Goal: Transaction & Acquisition: Purchase product/service

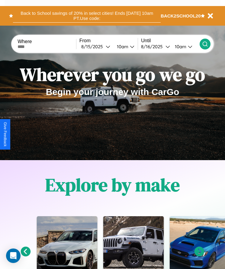
click at [87, 16] on button "Back to School savings of 20% in select cities! Ends 9/1 at 10am PT. Use code:" at bounding box center [87, 16] width 148 height 14
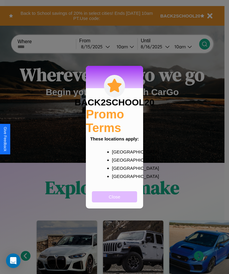
click at [115, 200] on button "Close" at bounding box center [114, 196] width 45 height 11
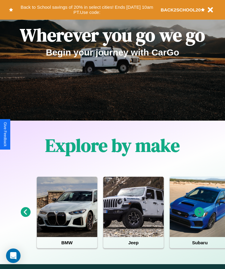
scroll to position [101, 0]
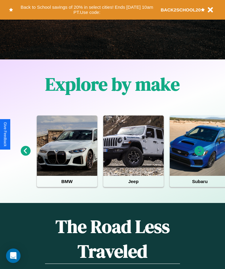
click at [199, 155] on icon at bounding box center [199, 151] width 10 height 10
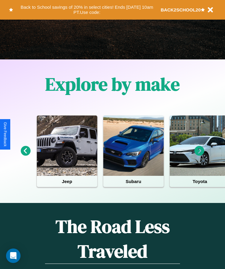
click at [199, 155] on icon at bounding box center [199, 151] width 10 height 10
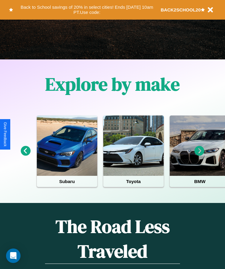
click at [25, 155] on icon at bounding box center [26, 151] width 10 height 10
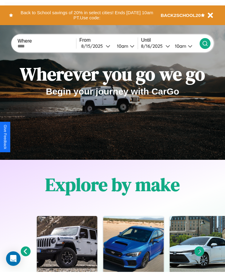
scroll to position [0, 0]
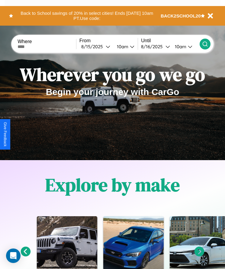
click at [47, 46] on input "text" at bounding box center [47, 46] width 59 height 5
type input "******"
click at [97, 46] on div "8 / 15 / 2025" at bounding box center [93, 47] width 24 height 6
select select "*"
select select "****"
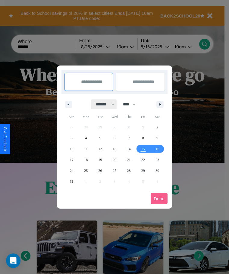
click at [103, 104] on select "******* ******** ***** ***** *** **** **** ****** ********* ******* ******** **…" at bounding box center [104, 104] width 26 height 10
select select "*"
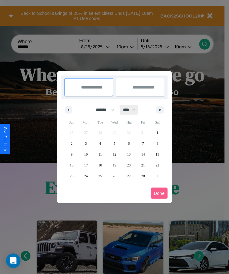
click at [132, 110] on select "**** **** **** **** **** **** **** **** **** **** **** **** **** **** **** ****…" at bounding box center [129, 110] width 18 height 10
select select "****"
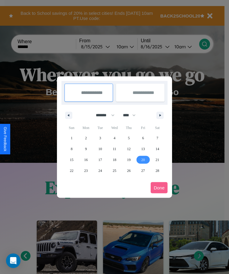
click at [143, 159] on span "20" at bounding box center [144, 159] width 4 height 11
type input "**********"
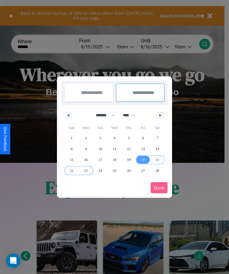
click at [86, 170] on span "23" at bounding box center [86, 170] width 4 height 11
type input "**********"
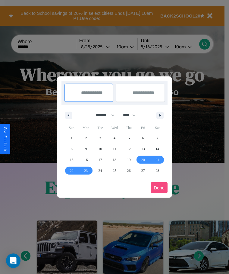
click at [159, 188] on button "Done" at bounding box center [159, 187] width 17 height 11
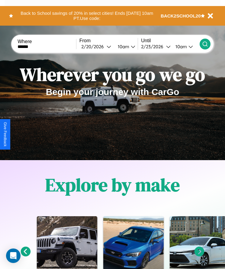
click at [125, 46] on div "10am" at bounding box center [123, 47] width 16 height 6
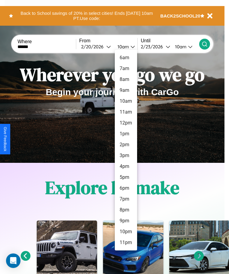
click at [126, 242] on li "11pm" at bounding box center [126, 242] width 22 height 11
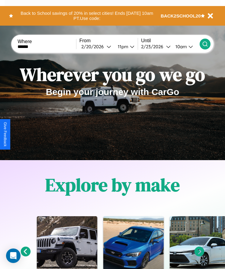
click at [205, 44] on icon at bounding box center [205, 44] width 6 height 6
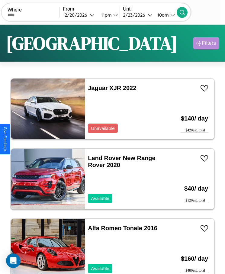
click at [206, 43] on div "Filters" at bounding box center [209, 43] width 14 height 6
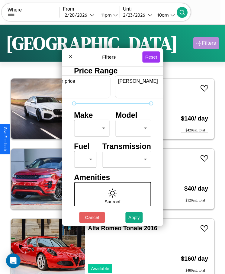
scroll to position [0, 22]
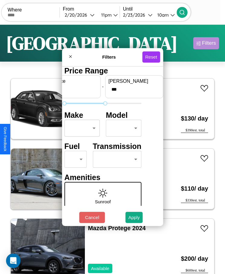
type input "***"
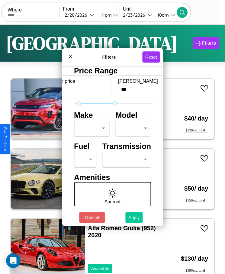
type input "**"
click at [134, 217] on button "Apply" at bounding box center [134, 217] width 18 height 11
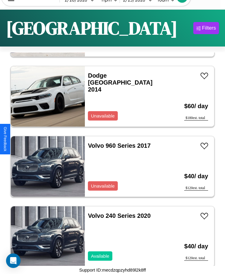
scroll to position [495, 0]
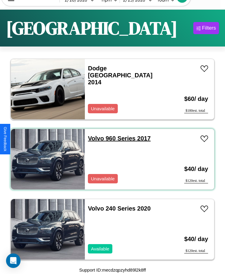
click at [94, 138] on link "Volvo 960 Series 2017" at bounding box center [119, 138] width 63 height 7
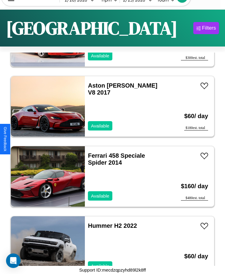
scroll to position [4418, 0]
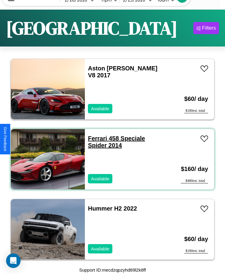
click at [95, 138] on link "Ferrari 458 Speciale Spider 2014" at bounding box center [116, 142] width 57 height 14
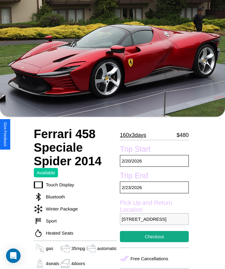
scroll to position [58, 0]
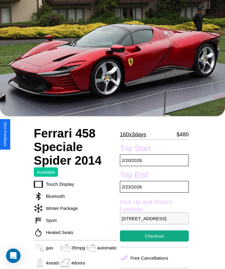
click at [135, 134] on p "160 x 3 days" at bounding box center [133, 135] width 26 height 10
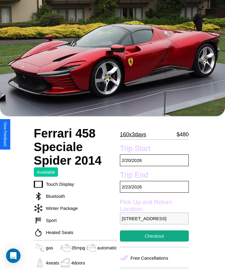
click at [135, 134] on p "160 x 3 days" at bounding box center [133, 135] width 26 height 10
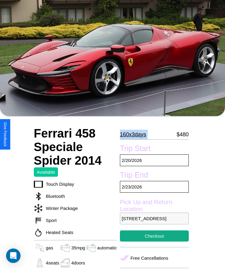
click at [135, 134] on p "160 x 3 days" at bounding box center [133, 135] width 26 height 10
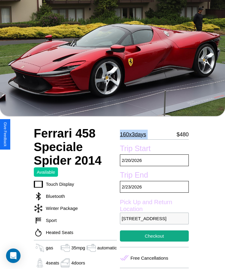
click at [135, 134] on p "160 x 3 days" at bounding box center [133, 135] width 26 height 10
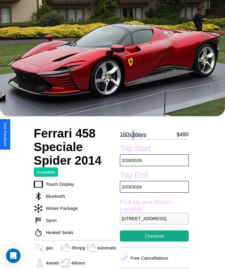
click at [135, 134] on p "160 x 3 days" at bounding box center [133, 135] width 26 height 10
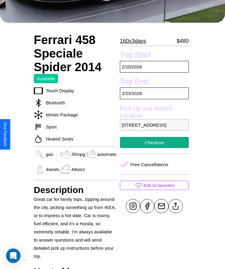
scroll to position [168, 0]
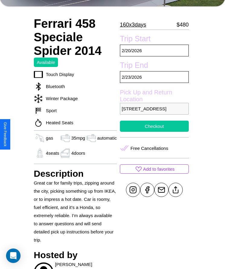
click at [154, 132] on button "Checkout" at bounding box center [154, 126] width 69 height 11
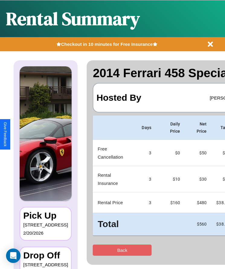
scroll to position [0, 36]
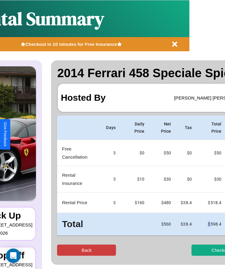
click at [63, 250] on button "Back" at bounding box center [86, 250] width 59 height 11
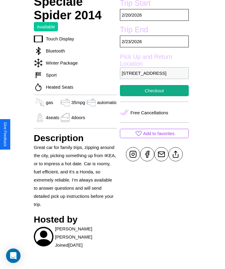
scroll to position [232, 0]
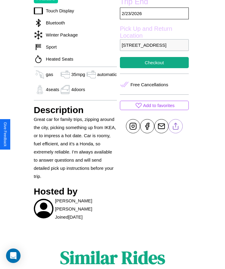
click at [175, 127] on line at bounding box center [175, 125] width 0 height 4
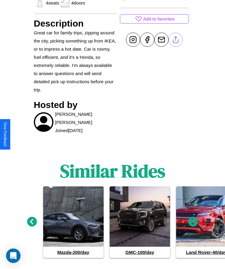
scroll to position [327, 0]
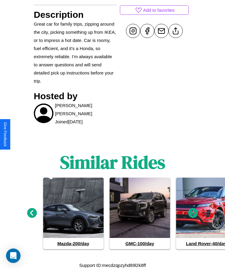
click at [193, 213] on icon at bounding box center [193, 213] width 10 height 10
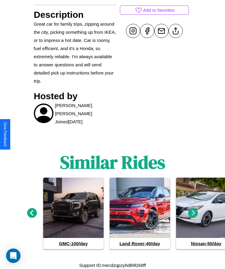
click at [193, 213] on icon at bounding box center [193, 213] width 10 height 10
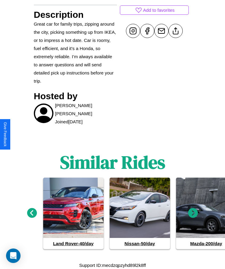
click at [193, 213] on icon at bounding box center [193, 213] width 10 height 10
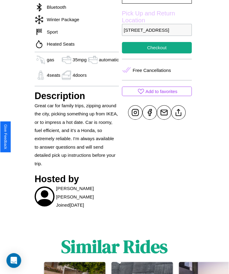
scroll to position [211, 0]
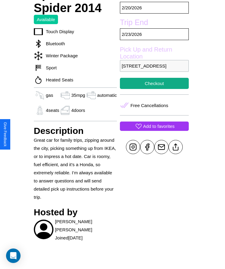
click at [154, 130] on p "Add to favorites" at bounding box center [158, 126] width 31 height 8
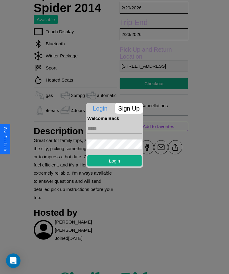
click at [115, 137] on form "Login" at bounding box center [115, 143] width 54 height 46
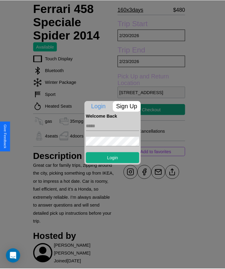
scroll to position [166, 0]
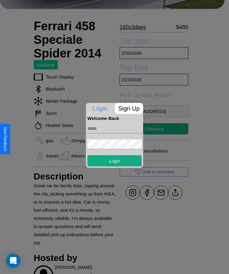
click at [154, 137] on div at bounding box center [114, 137] width 229 height 274
